Goal: Task Accomplishment & Management: Complete application form

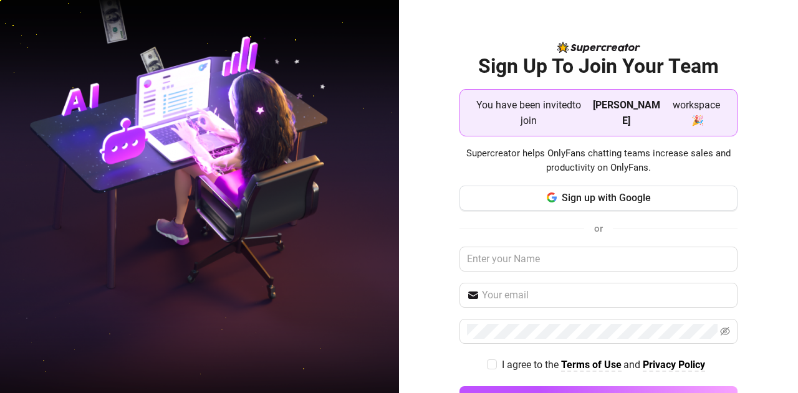
scroll to position [26, 0]
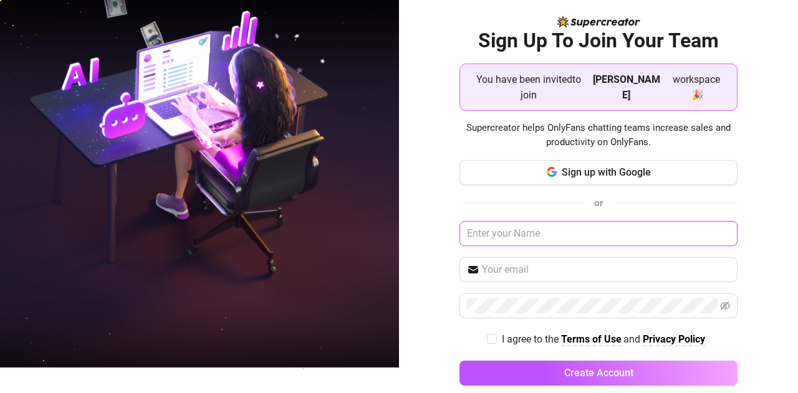
click at [542, 221] on input "text" at bounding box center [599, 233] width 279 height 25
type input "[PERSON_NAME]"
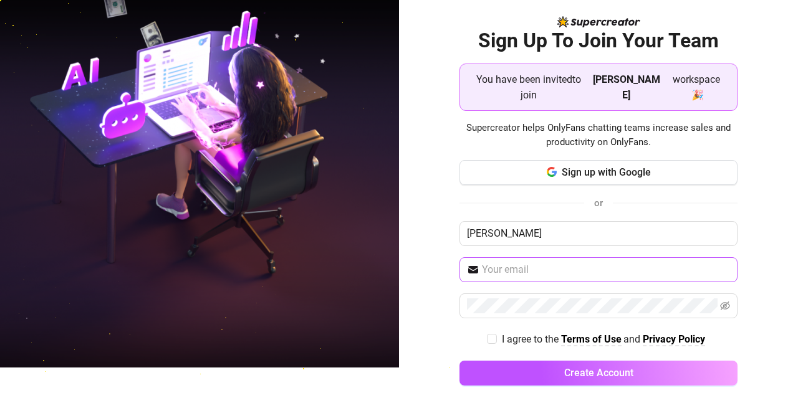
click at [561, 261] on span at bounding box center [599, 270] width 279 height 25
click at [555, 263] on input "text" at bounding box center [606, 270] width 249 height 15
type input "[EMAIL_ADDRESS][DOMAIN_NAME]"
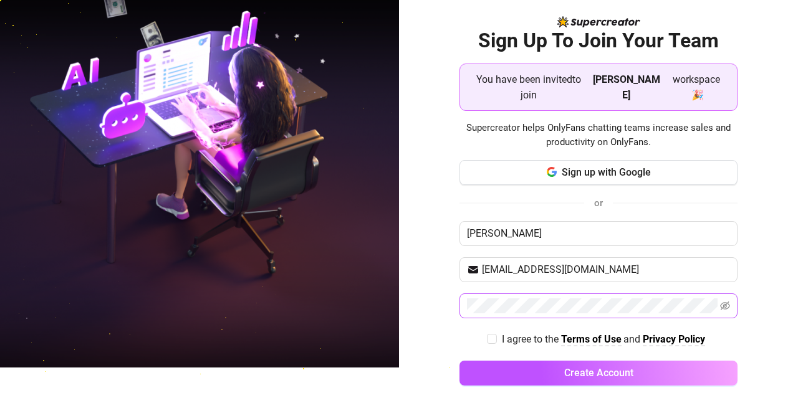
click at [536, 296] on span at bounding box center [599, 306] width 279 height 25
click at [720, 299] on span at bounding box center [725, 306] width 10 height 15
click at [720, 301] on icon "eye-invisible" at bounding box center [725, 306] width 10 height 10
click at [487, 332] on label "I agree to the Terms of Use and Privacy Policy" at bounding box center [598, 340] width 223 height 16
click at [487, 334] on input "I agree to the Terms of Use and Privacy Policy" at bounding box center [491, 338] width 9 height 9
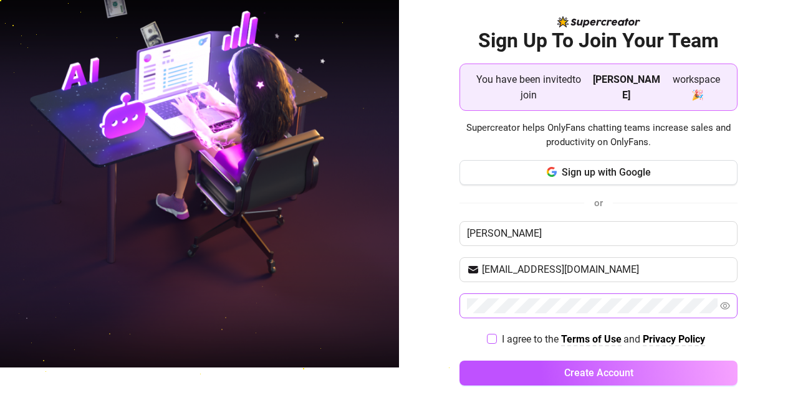
checkbox input "true"
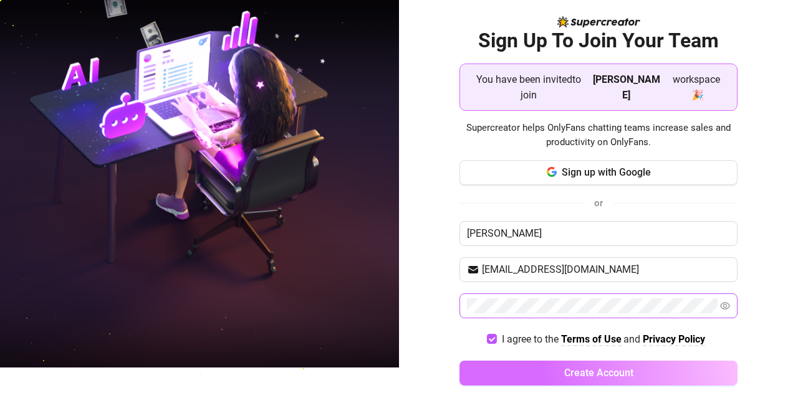
click at [505, 361] on button "Create Account" at bounding box center [599, 373] width 279 height 25
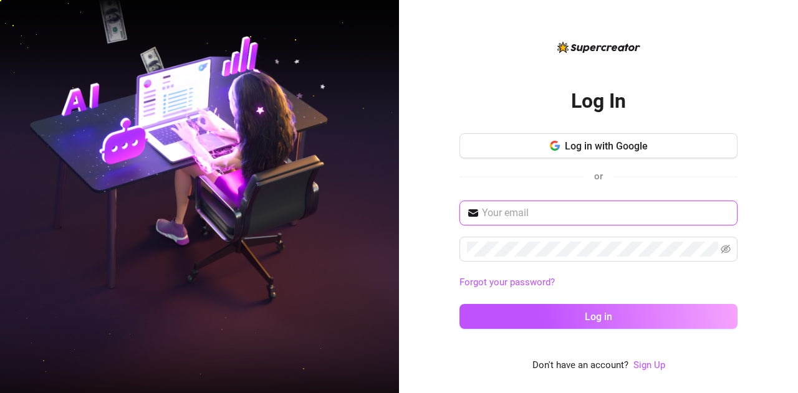
type input "[EMAIL_ADDRESS][DOMAIN_NAME]"
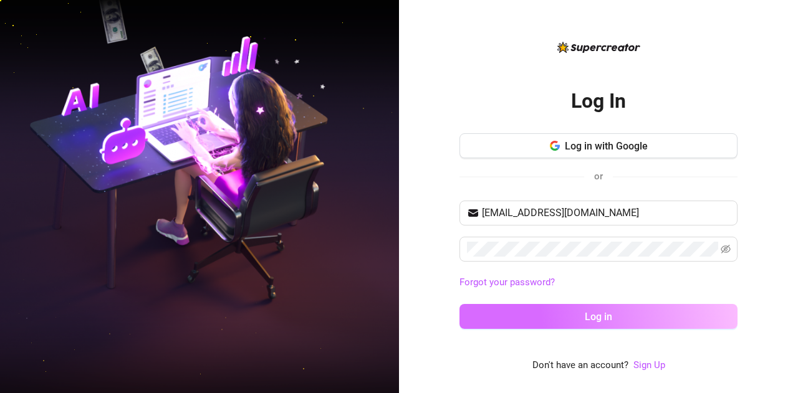
click at [609, 309] on button "Log in" at bounding box center [599, 316] width 278 height 25
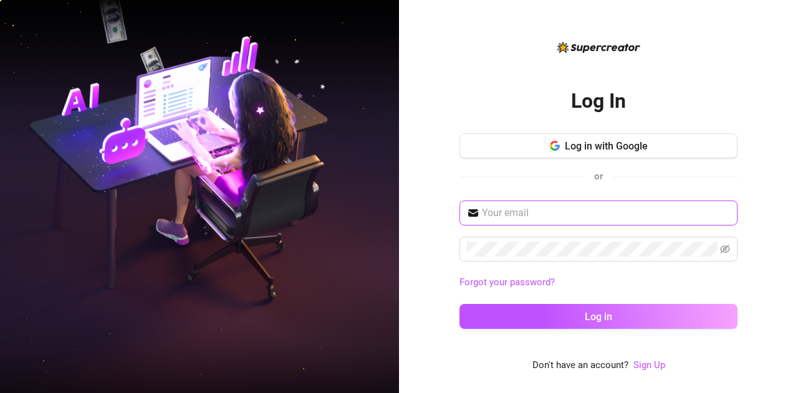
type input "rubybangcas@gmail.com"
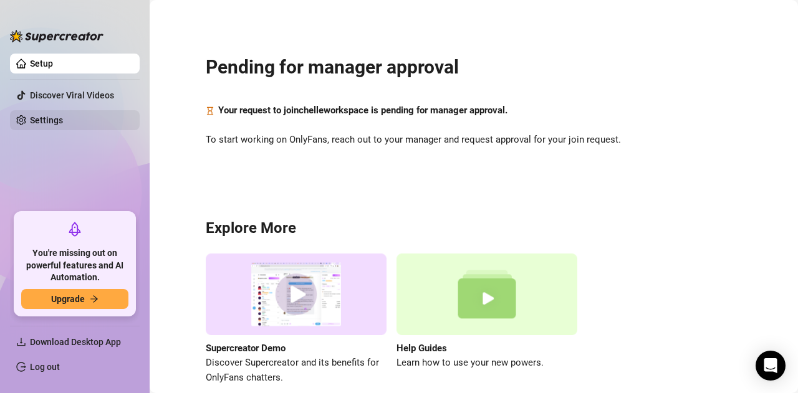
click at [63, 115] on link "Settings" at bounding box center [46, 120] width 33 height 10
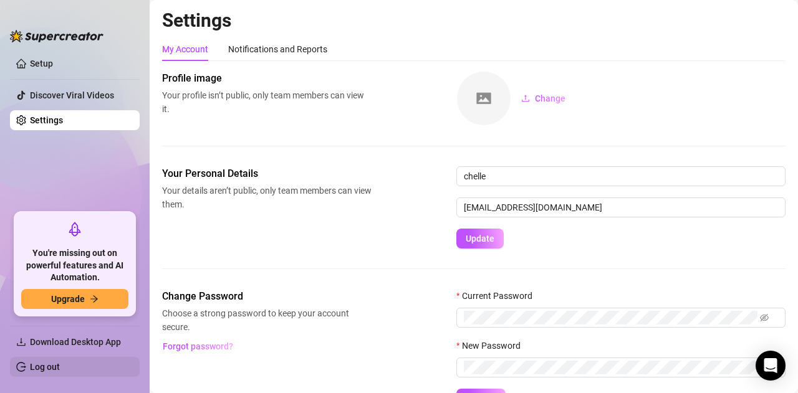
click at [60, 365] on link "Log out" at bounding box center [45, 367] width 30 height 10
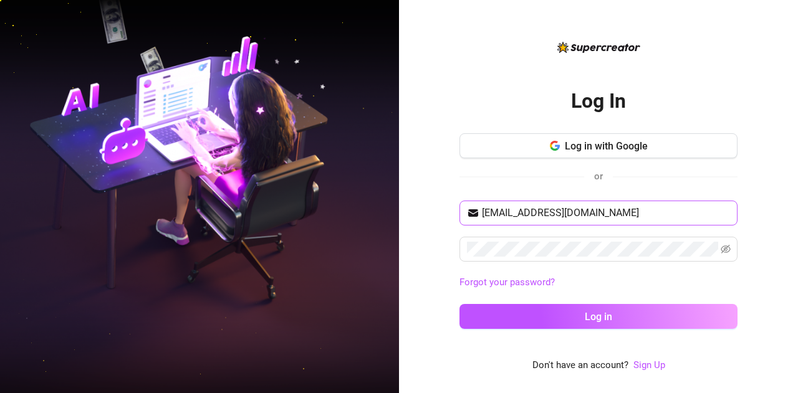
click at [543, 221] on span "rubybangcas@gmail.com" at bounding box center [599, 213] width 278 height 25
drag, startPoint x: 638, startPoint y: 209, endPoint x: 506, endPoint y: 224, distance: 132.5
click at [424, 221] on div "Log In Log in with Google or rubybangcas@gmail.com Forgot your password? Log in…" at bounding box center [598, 196] width 399 height 393
type input "rochellebangcas123@gmail.com"
click at [725, 251] on icon "eye-invisible" at bounding box center [726, 249] width 10 height 10
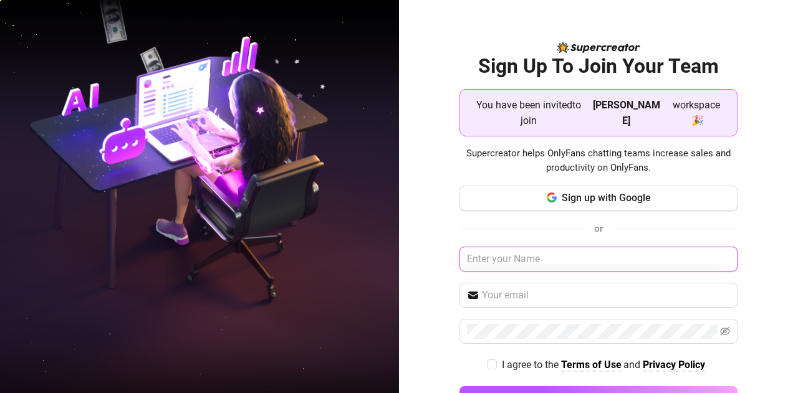
click at [562, 247] on input "text" at bounding box center [599, 259] width 279 height 25
type input "[PERSON_NAME]"
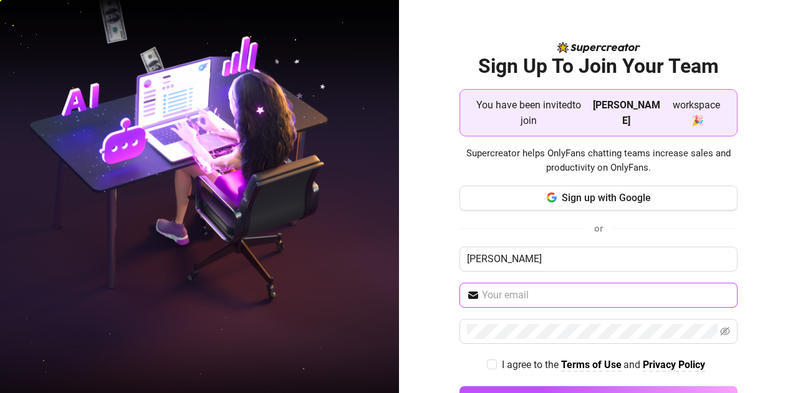
click at [504, 288] on input "text" at bounding box center [606, 295] width 249 height 15
type input "rochellebangcas123@gmail.com"
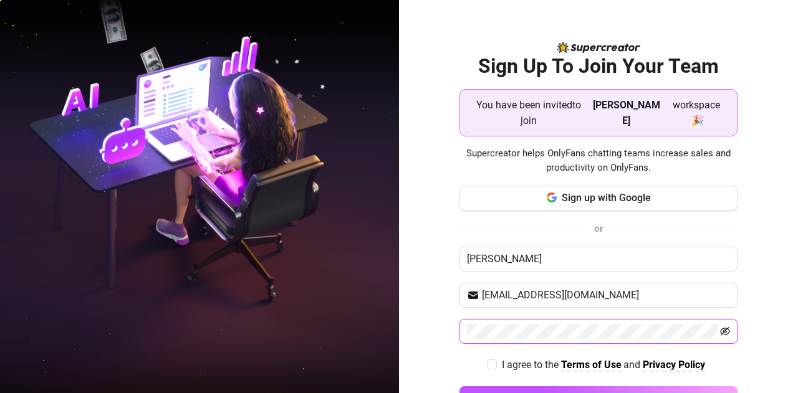
click at [720, 327] on icon "eye-invisible" at bounding box center [725, 332] width 10 height 10
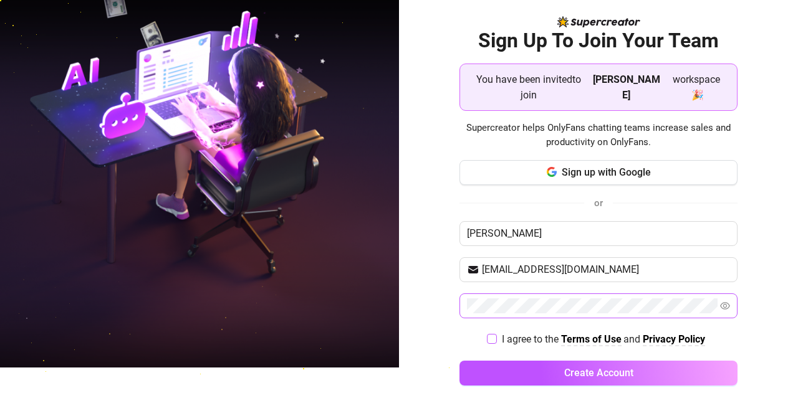
click at [497, 332] on span "I agree to the Terms of Use and Privacy Policy" at bounding box center [603, 340] width 213 height 16
click at [491, 334] on input "I agree to the Terms of Use and Privacy Policy" at bounding box center [491, 338] width 9 height 9
checkbox input "true"
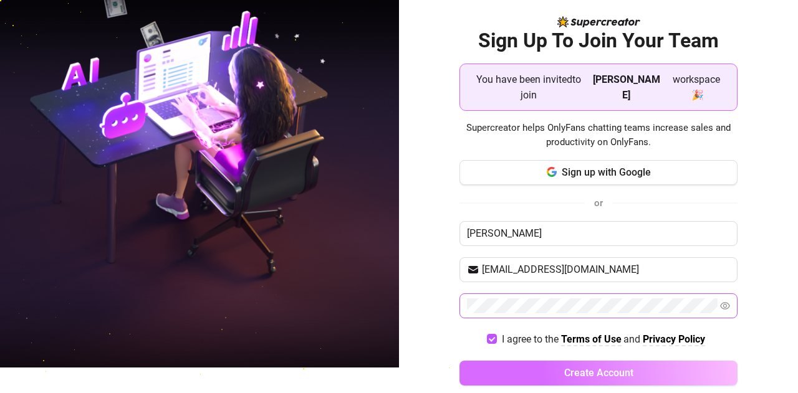
click at [518, 361] on button "Create Account" at bounding box center [599, 373] width 279 height 25
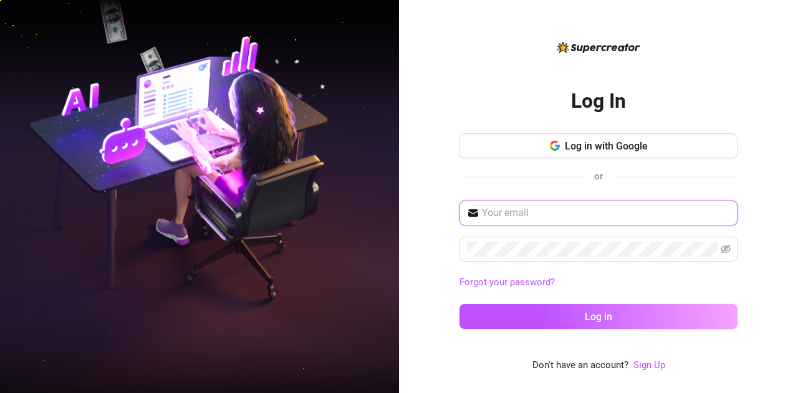
type input "rubybangcas@gmail.com"
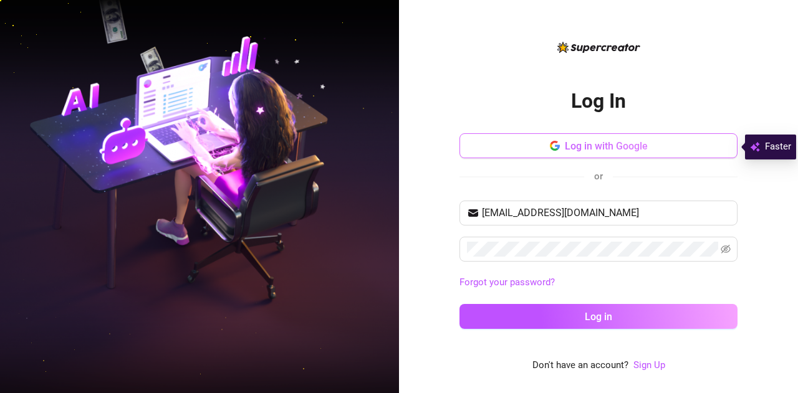
click at [635, 146] on span "Log in with Google" at bounding box center [606, 146] width 83 height 12
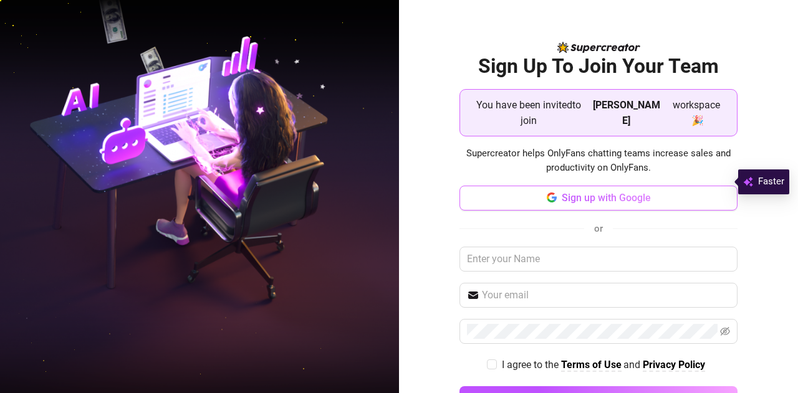
click at [613, 192] on span "Sign up with Google" at bounding box center [606, 198] width 89 height 12
